Goal: Transaction & Acquisition: Purchase product/service

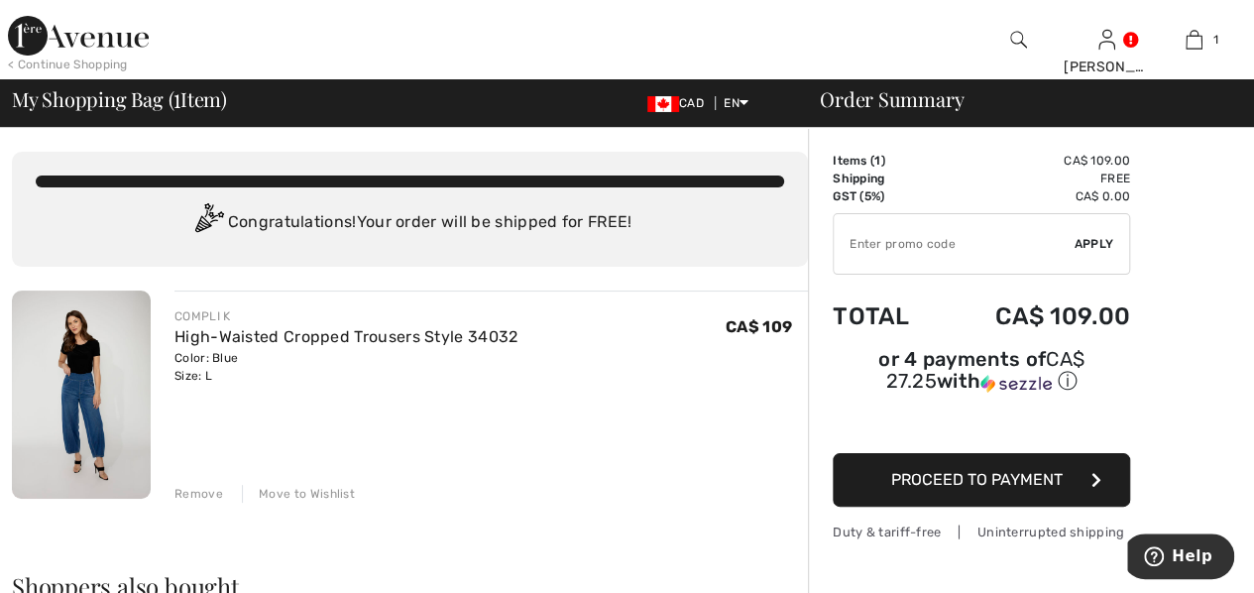
click at [1030, 470] on span "Proceed to Payment" at bounding box center [976, 479] width 171 height 19
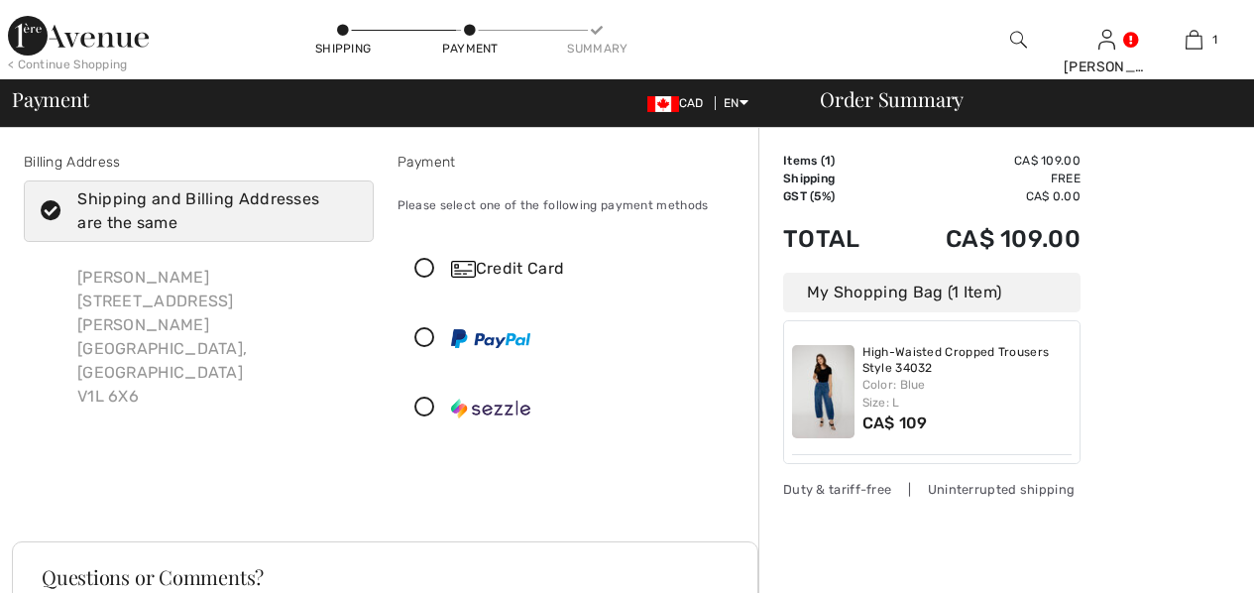
click at [1030, 449] on div "High-Waisted Cropped Trousers Style 34032 Color: Blue Size: L CA$ 109" at bounding box center [932, 392] width 280 height 126
click at [1109, 392] on div "Order Summary Details Items ( 1 ) CA$ 109.00 Promo code CA$ 0.00 Shipping Free …" at bounding box center [1006, 517] width 496 height 778
click at [420, 264] on icon at bounding box center [424, 269] width 53 height 21
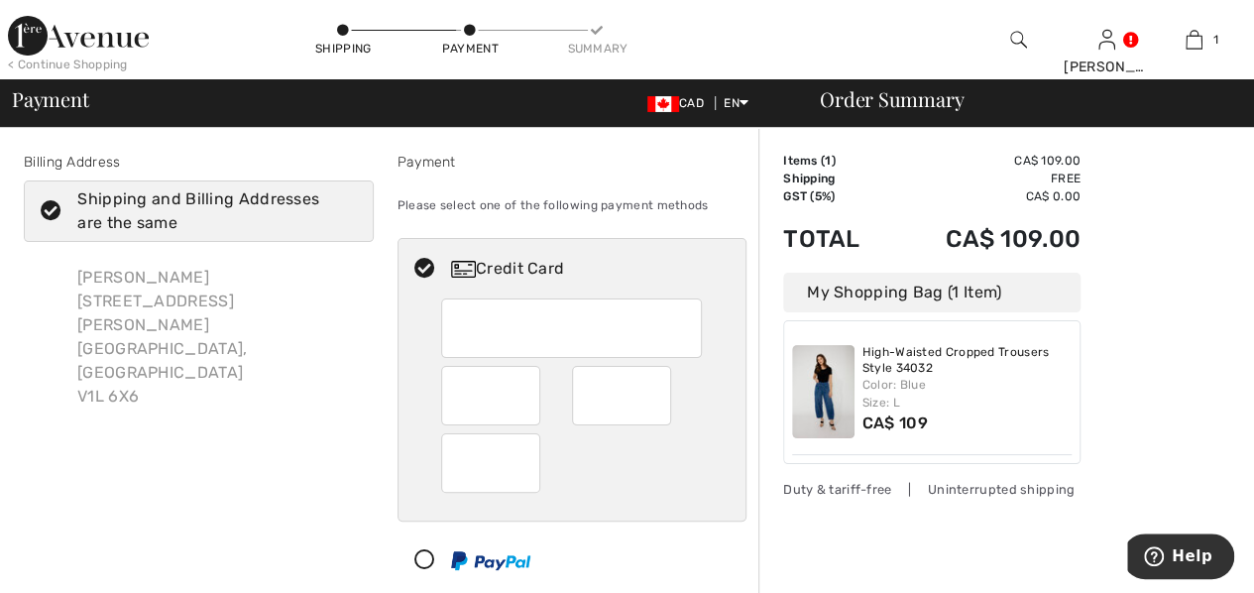
click at [279, 476] on div "Billing Address Shipping and Billing Addresses are the same [PERSON_NAME] [STRE…" at bounding box center [199, 410] width 374 height 516
